Goal: Transaction & Acquisition: Purchase product/service

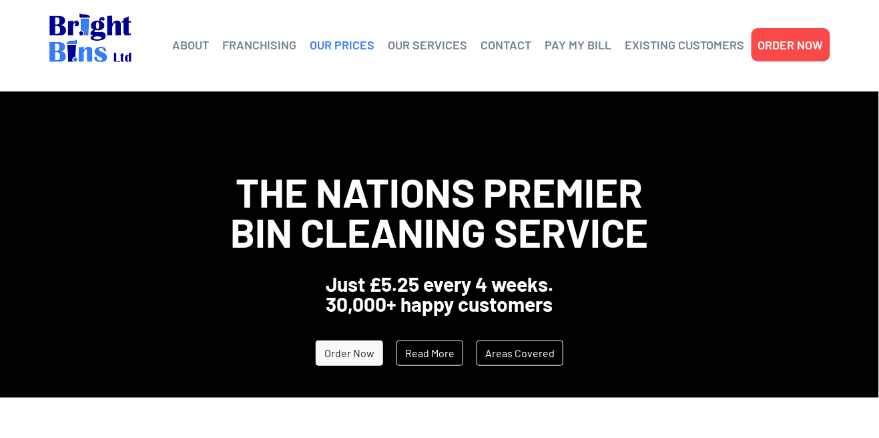
click at [352, 46] on link "OUR PRICES" at bounding box center [342, 45] width 65 height 20
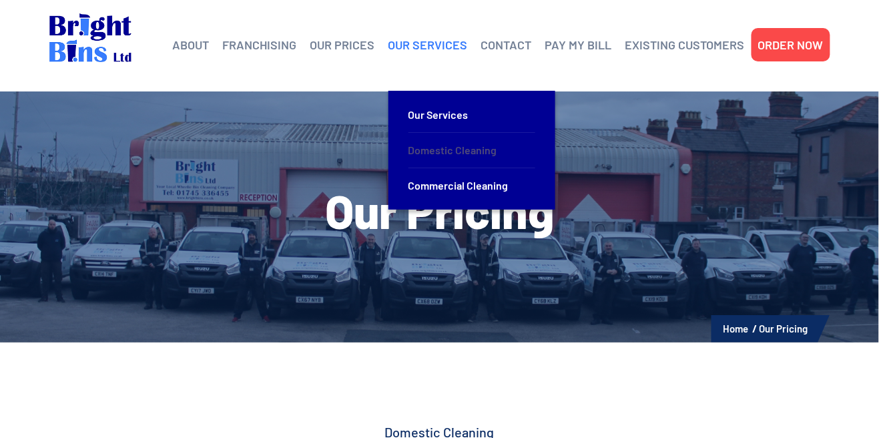
click at [451, 154] on link "Domestic Cleaning" at bounding box center [471, 150] width 127 height 35
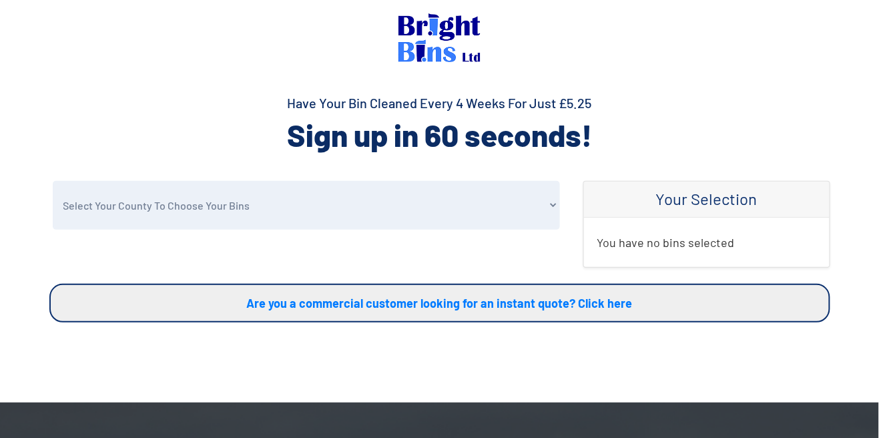
click at [459, 187] on select "Select Your County To Choose Your Bins [GEOGRAPHIC_DATA] [GEOGRAPHIC_DATA] [GEO…" at bounding box center [306, 205] width 507 height 49
select select "[GEOGRAPHIC_DATA]"
click at [53, 181] on select "Select Your County To Choose Your Bins [GEOGRAPHIC_DATA] [GEOGRAPHIC_DATA] [GEO…" at bounding box center [306, 205] width 507 height 49
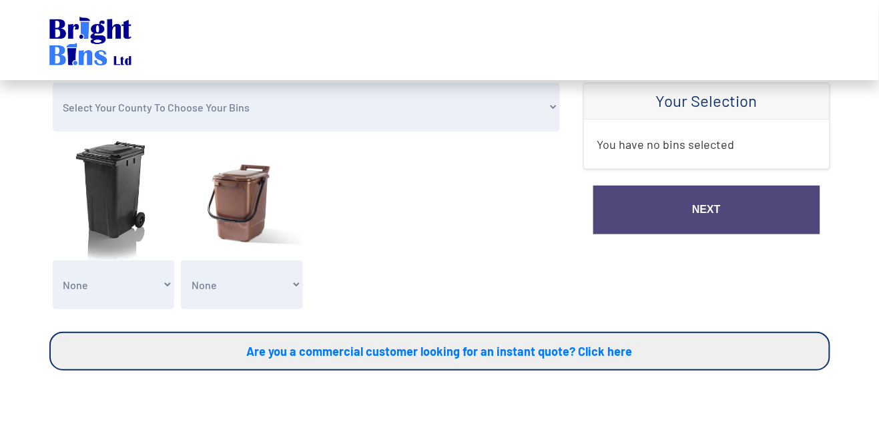
scroll to position [95, 0]
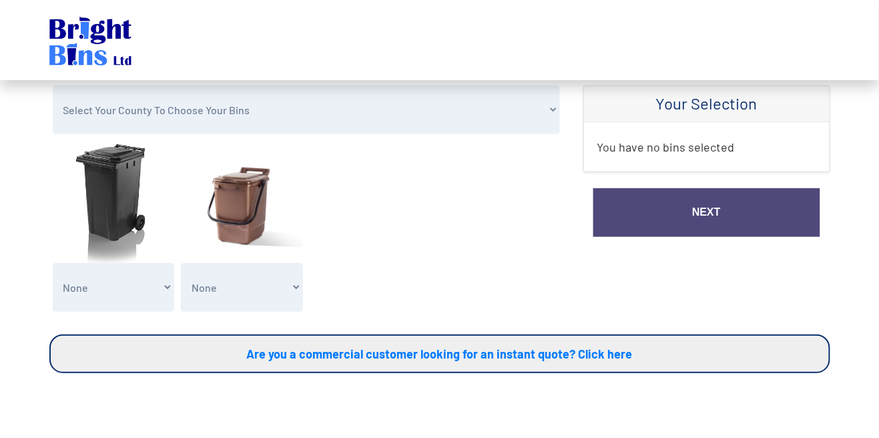
click at [105, 277] on select "None General Waste Bin - X1 (£5.25) General Waste Bin - X2 (£10.50) General Was…" at bounding box center [114, 287] width 122 height 49
select select "1"
click at [53, 263] on select "None General Waste Bin - X1 (£5.25) General Waste Bin - X2 (£10.50) General Was…" at bounding box center [114, 287] width 122 height 49
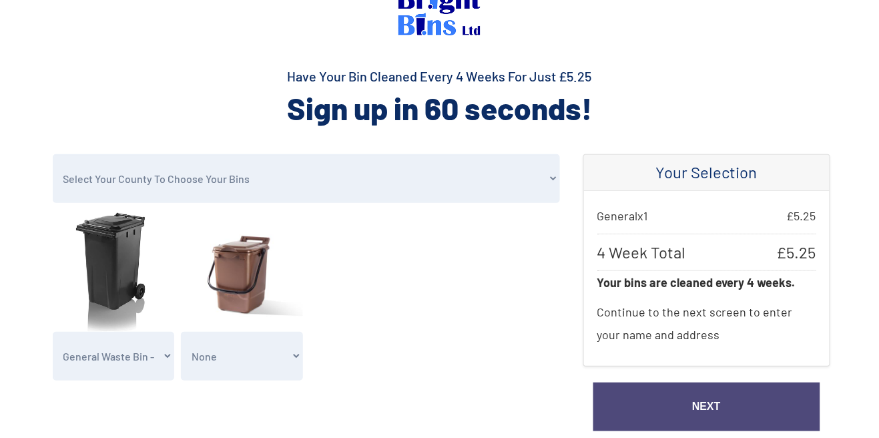
scroll to position [43, 0]
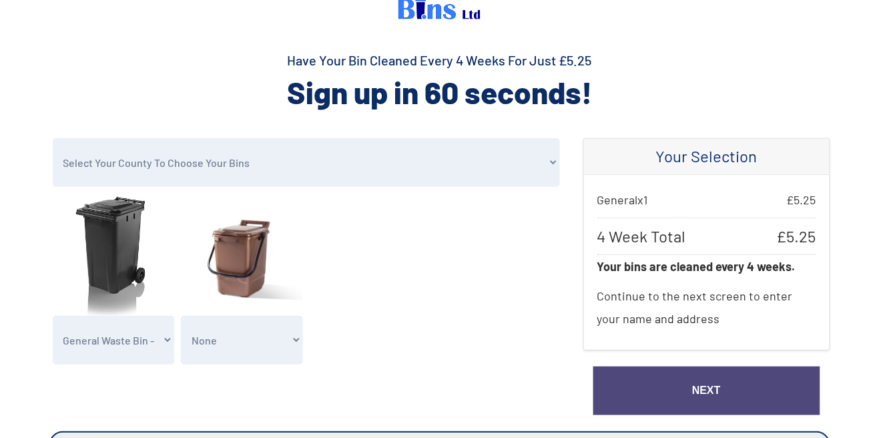
click at [740, 400] on link "Next" at bounding box center [706, 390] width 227 height 49
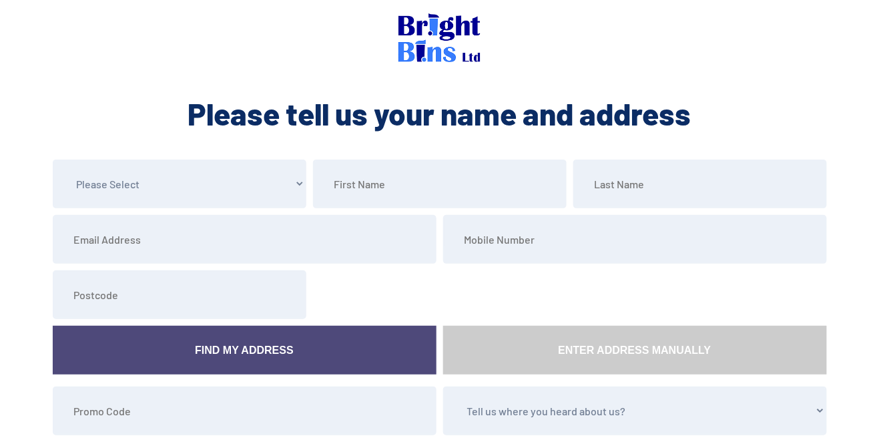
click at [462, 19] on img at bounding box center [439, 37] width 82 height 49
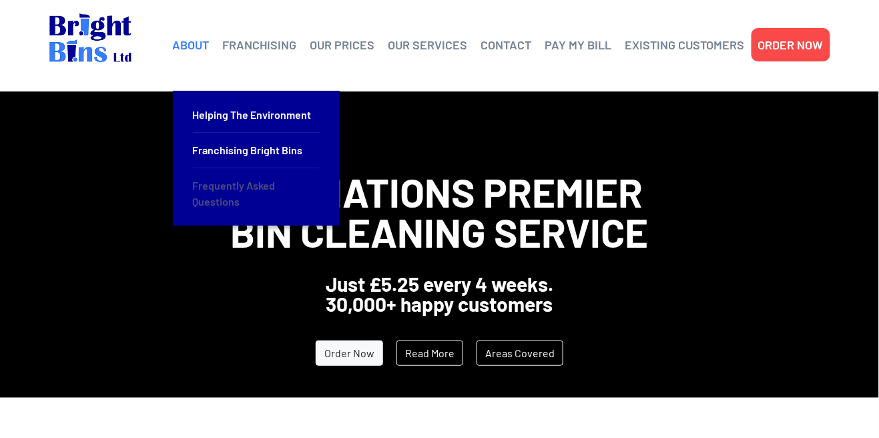
click at [239, 207] on link "Frequently Asked Questions" at bounding box center [256, 193] width 127 height 51
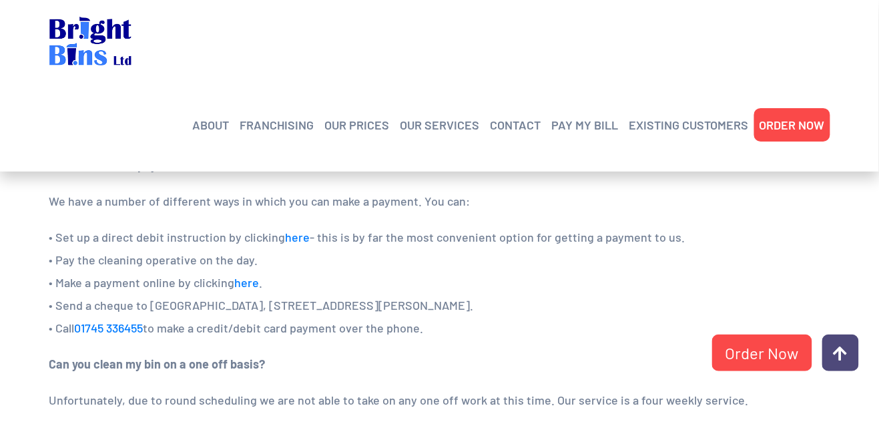
scroll to position [967, 0]
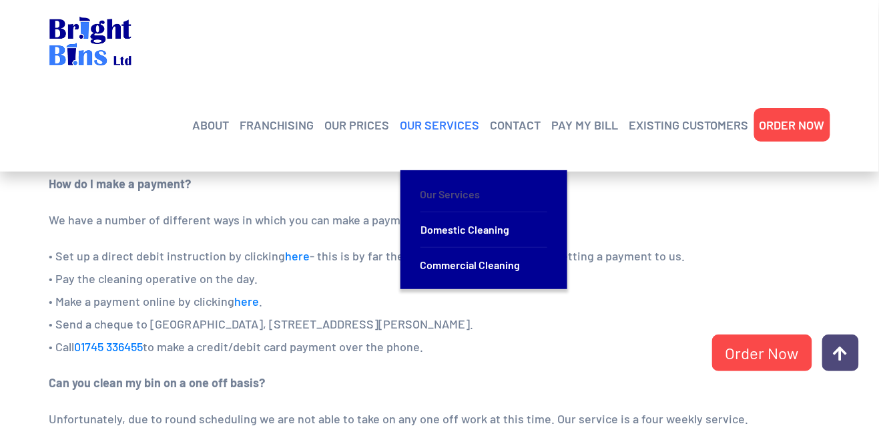
click at [464, 177] on link "Our Services" at bounding box center [483, 194] width 127 height 35
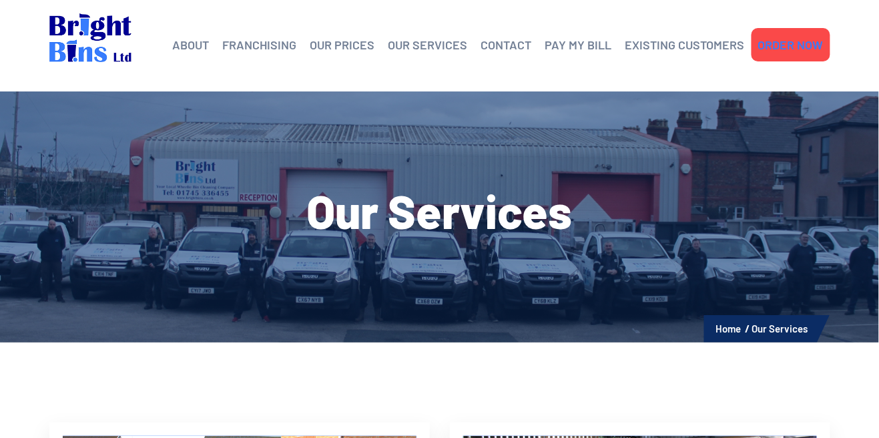
click at [789, 42] on link "ORDER NOW" at bounding box center [790, 45] width 65 height 20
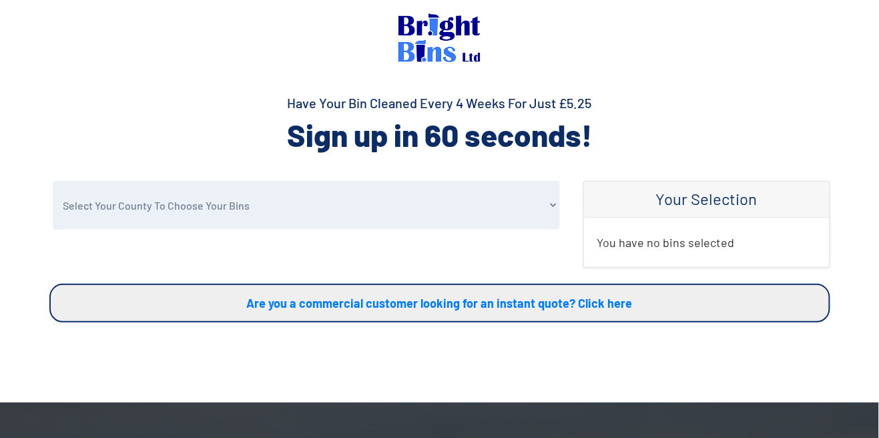
click at [472, 202] on select "Select Your County To Choose Your Bins Cheshire Conwy Denbighshire Flintshire S…" at bounding box center [306, 205] width 507 height 49
select select "Cheshire"
click at [53, 181] on select "Select Your County To Choose Your Bins Cheshire Conwy Denbighshire Flintshire S…" at bounding box center [306, 205] width 507 height 49
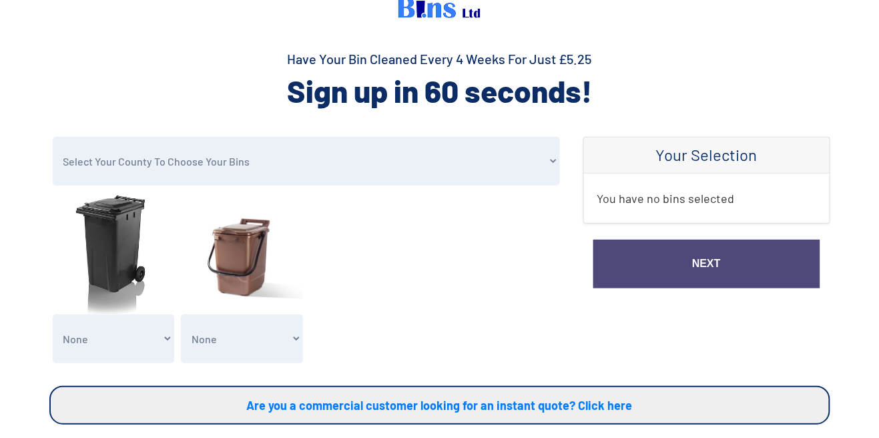
scroll to position [43, 0]
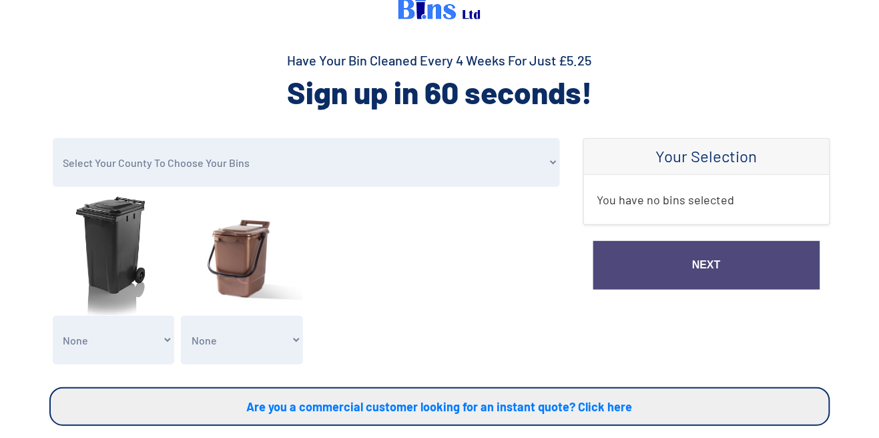
click at [93, 347] on select "None General Waste Bin - X1 (£5.25) General Waste Bin - X2 (£10.50) General Was…" at bounding box center [114, 340] width 122 height 49
select select "1"
click at [53, 316] on select "None General Waste Bin - X1 (£5.25) General Waste Bin - X2 (£10.50) General Was…" at bounding box center [114, 340] width 122 height 49
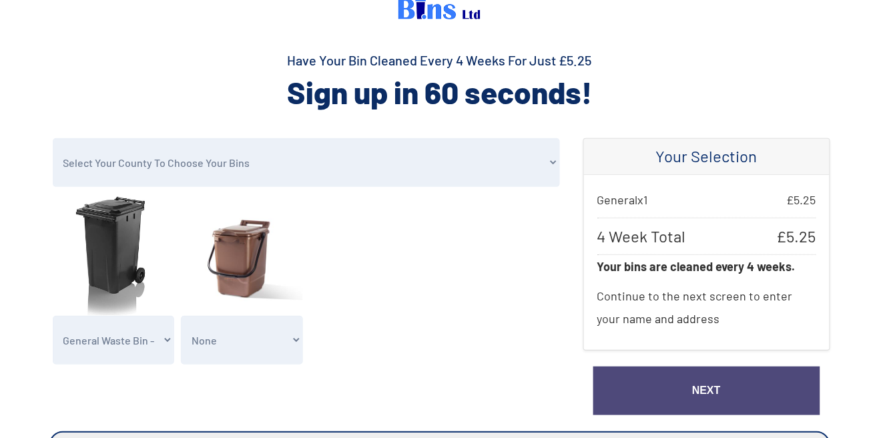
click at [238, 339] on select "None Clean my 1 Food Waste Bin - £2.00 Clean my 2 Food Waste Bins - £4.00 Clean…" at bounding box center [242, 340] width 122 height 49
click at [390, 348] on form "Select Your County To Choose Your Bins Cheshire Conwy Denbighshire Flintshire S…" at bounding box center [306, 254] width 514 height 233
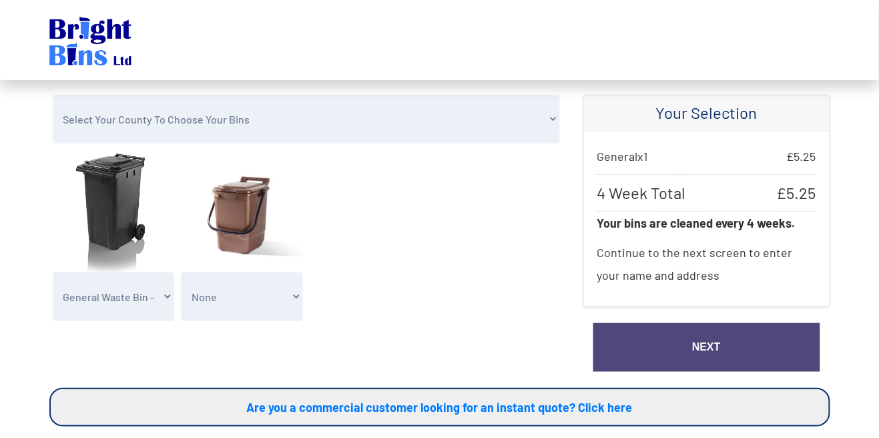
scroll to position [85, 0]
click at [709, 344] on link "Next" at bounding box center [706, 348] width 227 height 49
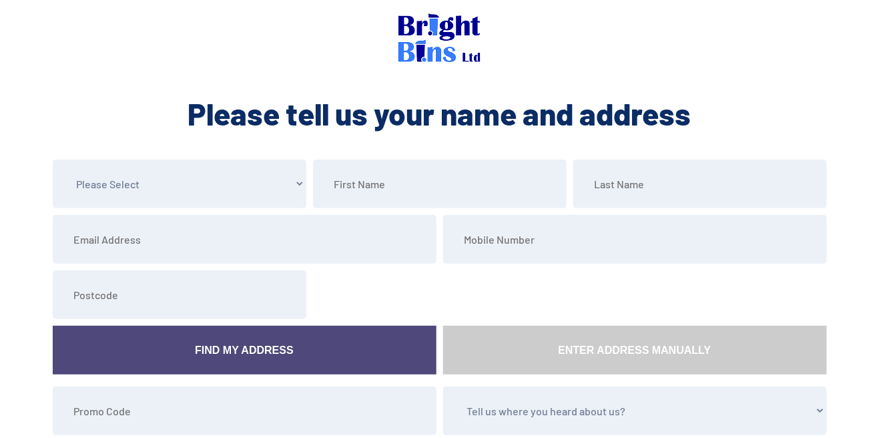
click at [173, 175] on select "Please Select Mr Mrs Miss Ms Dr [PERSON_NAME]" at bounding box center [180, 183] width 254 height 49
select select "Mr"
click at [53, 159] on select "Please Select Mr Mrs Miss Ms Dr [PERSON_NAME]" at bounding box center [180, 183] width 254 height 49
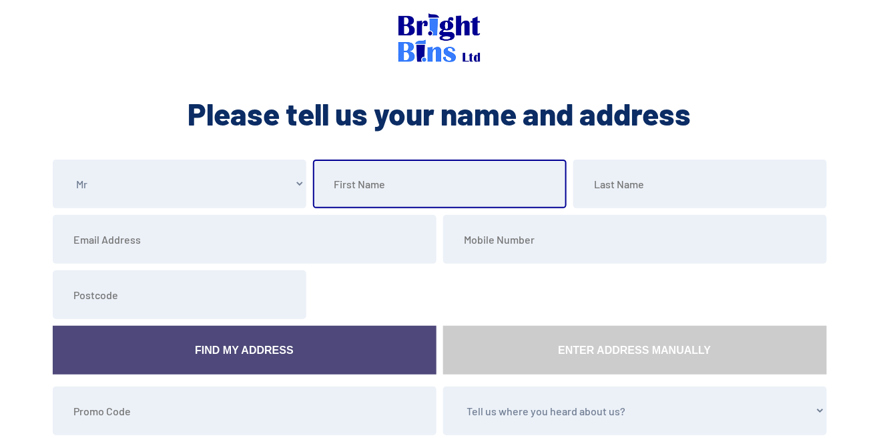
click at [469, 195] on input "text" at bounding box center [440, 183] width 254 height 49
type input "[PERSON_NAME]"
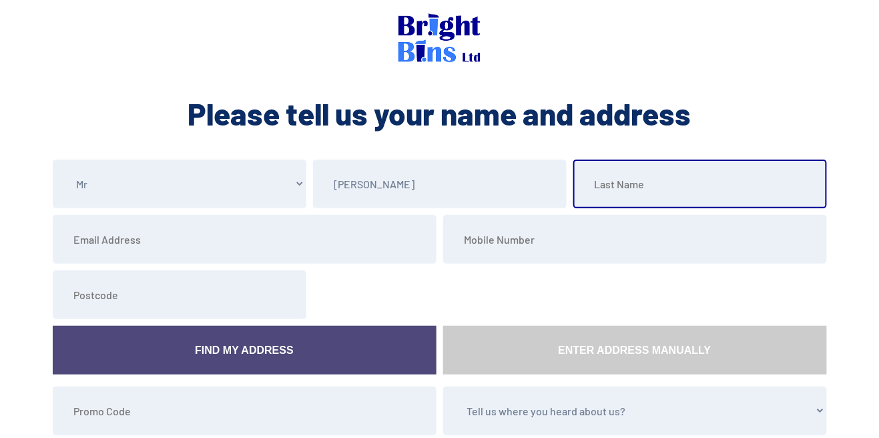
click at [661, 193] on input "text" at bounding box center [700, 183] width 254 height 49
type input "[PERSON_NAME]"
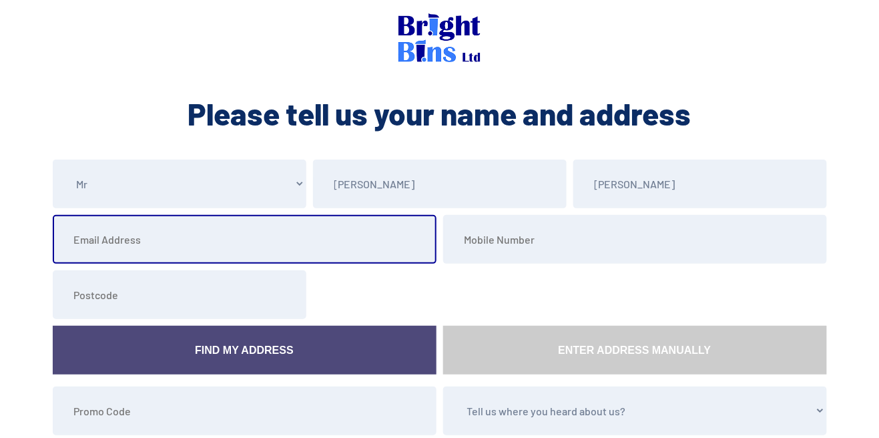
click at [284, 244] on input "email" at bounding box center [245, 239] width 384 height 49
type input "[EMAIL_ADDRESS][DOMAIN_NAME]"
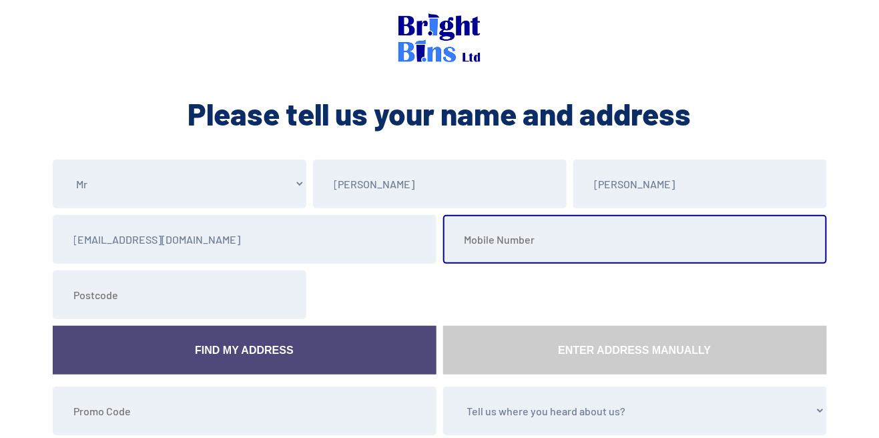
click at [511, 256] on input "tel" at bounding box center [635, 239] width 384 height 49
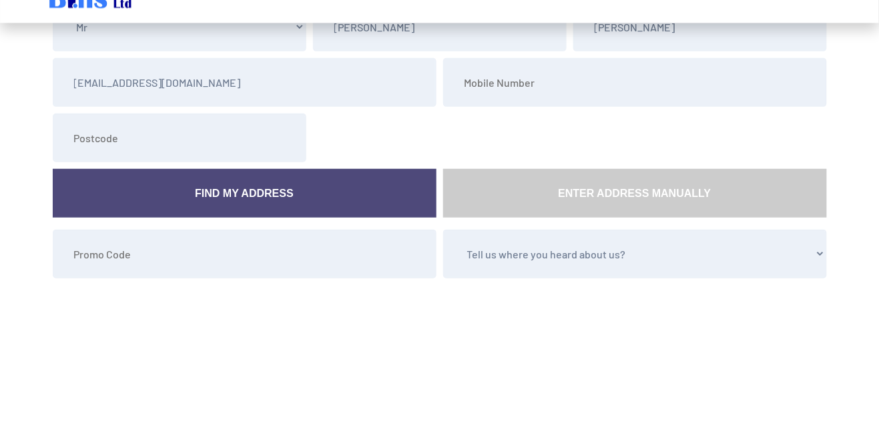
scroll to position [99, 0]
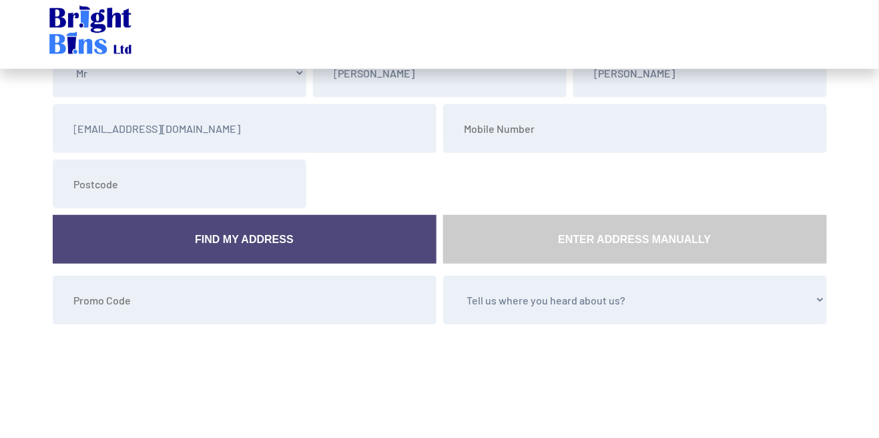
click at [572, 258] on form "Please Select Mr Mrs Miss Ms Dr Other [PERSON_NAME] [EMAIL_ADDRESS][DOMAIN_NAME…" at bounding box center [439, 201] width 781 height 282
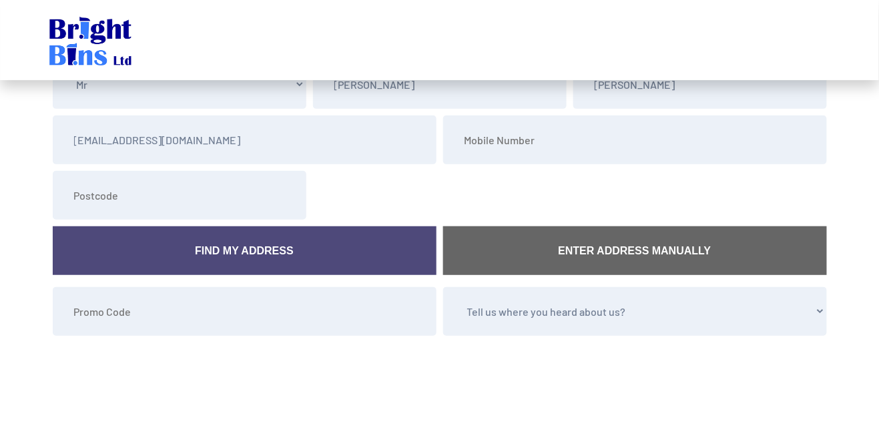
select select "Social Media"
click at [443, 287] on select "Tell us where you heard about us? Word of Mouth Leaflet Sticker On Bin Spoke To…" at bounding box center [635, 311] width 384 height 49
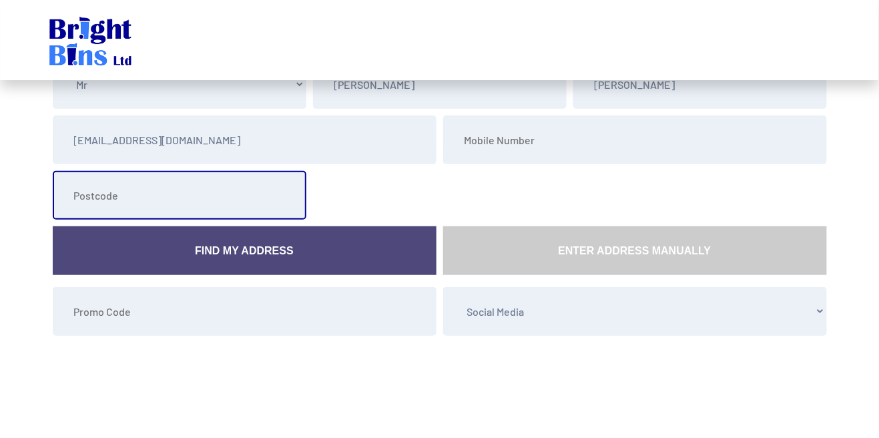
click at [133, 206] on input "text" at bounding box center [180, 195] width 254 height 49
type input "WWA66RWWA66RE"
drag, startPoint x: 163, startPoint y: 195, endPoint x: 78, endPoint y: 203, distance: 85.2
click at [78, 203] on input "WWA66RWWA66RE" at bounding box center [180, 195] width 254 height 49
type input "WA66RE"
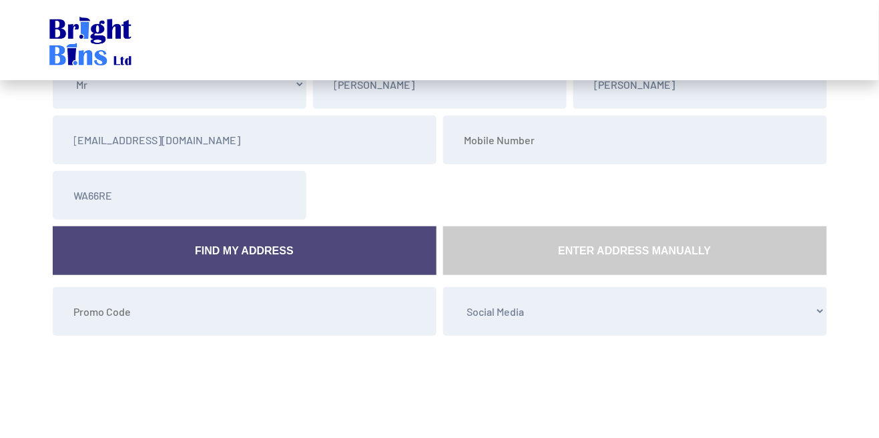
click at [205, 238] on link "Find My Address" at bounding box center [245, 250] width 384 height 49
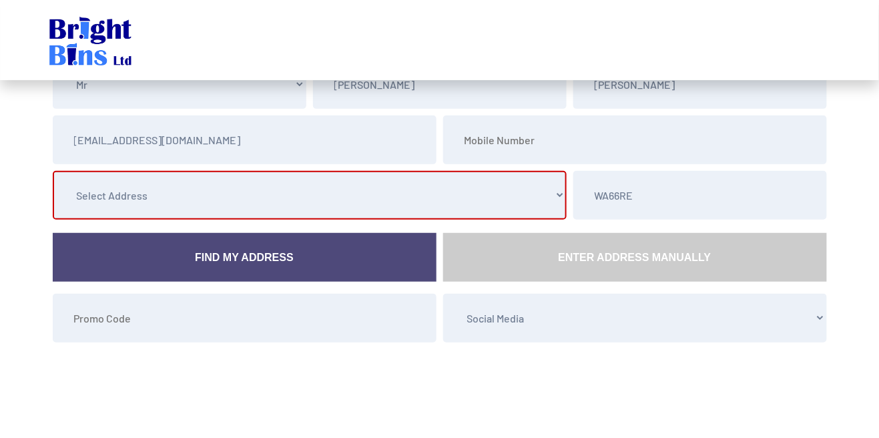
click at [557, 208] on select "Select Address [STREET_ADDRESS] [STREET_ADDRESS] [STREET_ADDRESS] [STREET_ADDRE…" at bounding box center [310, 195] width 514 height 49
select select "[GEOGRAPHIC_DATA]"
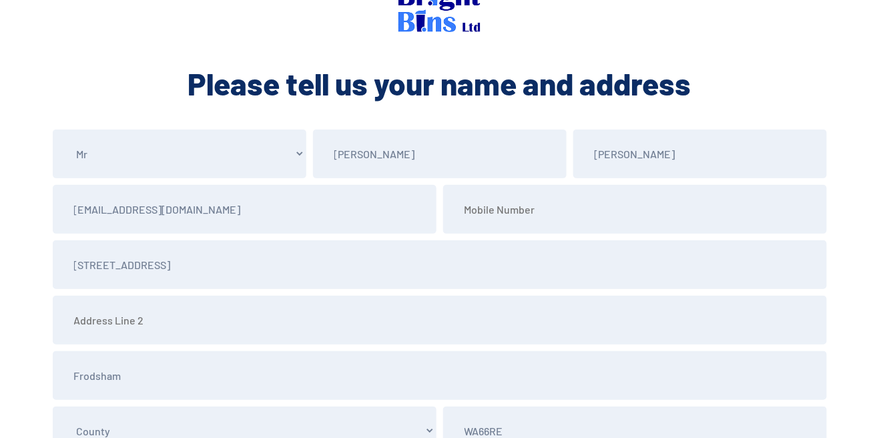
scroll to position [0, 0]
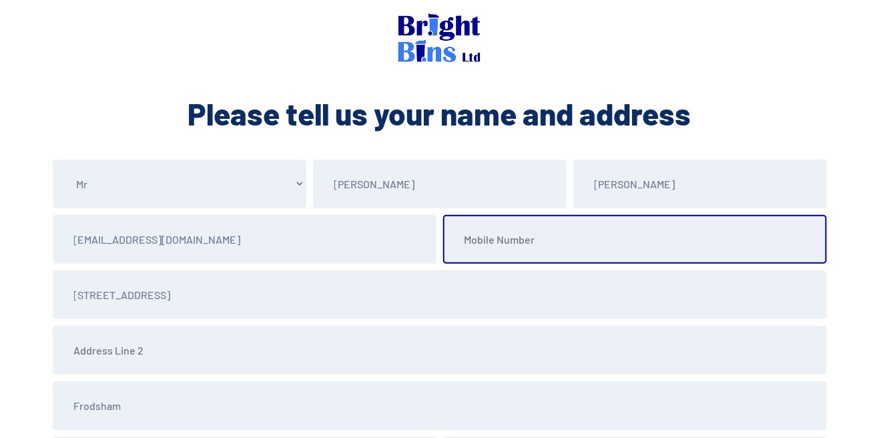
click at [526, 242] on input "tel" at bounding box center [635, 239] width 384 height 49
type input "07497771339"
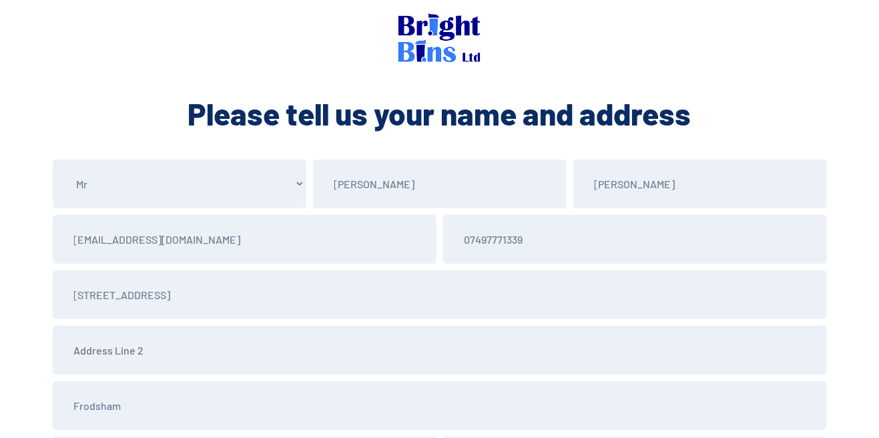
click at [840, 187] on section "Please Select Mr Mrs Miss Ms Dr Other [PERSON_NAME] [EMAIL_ADDRESS][DOMAIN_NAME…" at bounding box center [439, 428] width 879 height 538
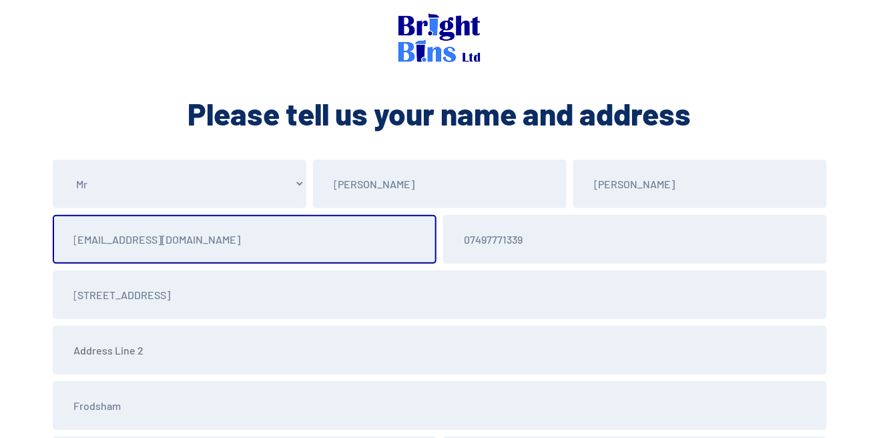
drag, startPoint x: 240, startPoint y: 234, endPoint x: 29, endPoint y: 232, distance: 210.2
click at [29, 232] on section "Please Select Mr Mrs Miss Ms Dr Other [PERSON_NAME] [EMAIL_ADDRESS][DOMAIN_NAME…" at bounding box center [439, 428] width 879 height 538
type input "[EMAIL_ADDRESS][DOMAIN_NAME]"
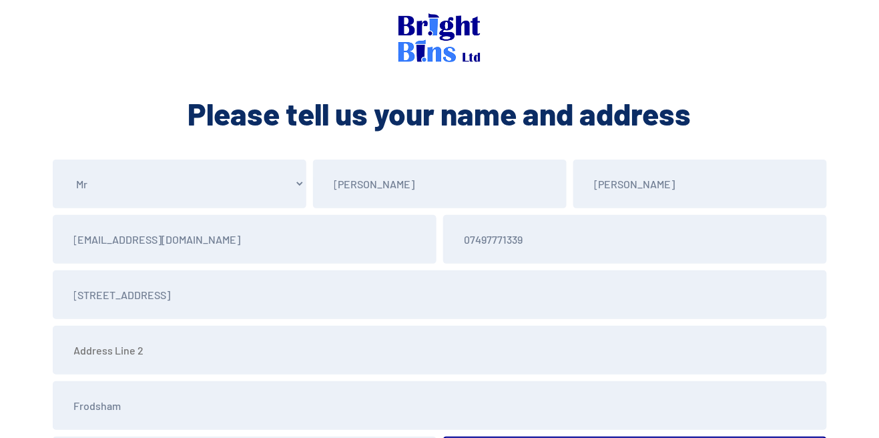
type input "WA6 6RE"
click at [37, 273] on section "Please Select Mr Mrs Miss Ms Dr Other [PERSON_NAME] [EMAIL_ADDRESS][DOMAIN_NAME…" at bounding box center [439, 428] width 879 height 538
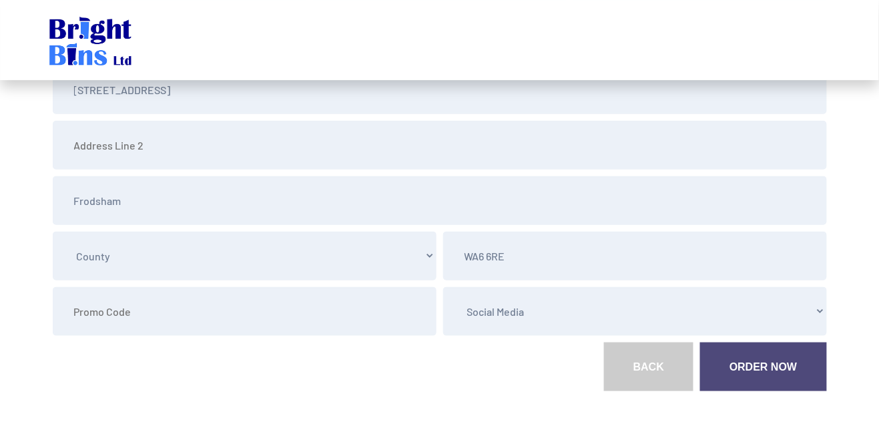
scroll to position [256, 0]
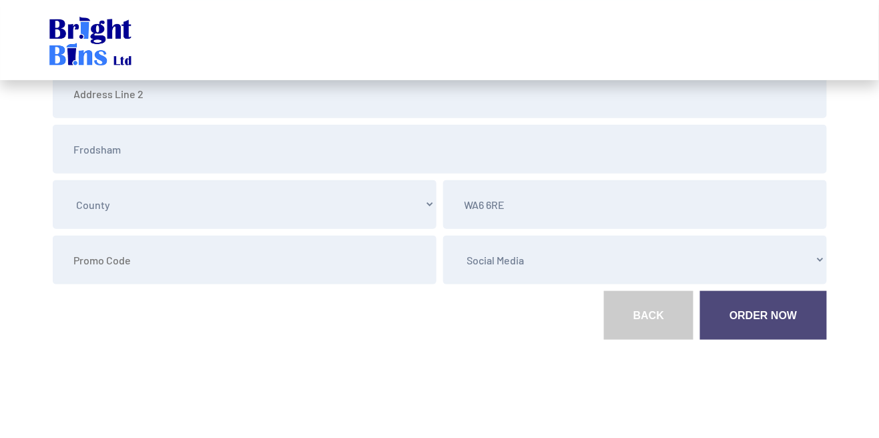
click at [745, 326] on link "Order Now" at bounding box center [763, 315] width 126 height 49
